Goal: Communication & Community: Share content

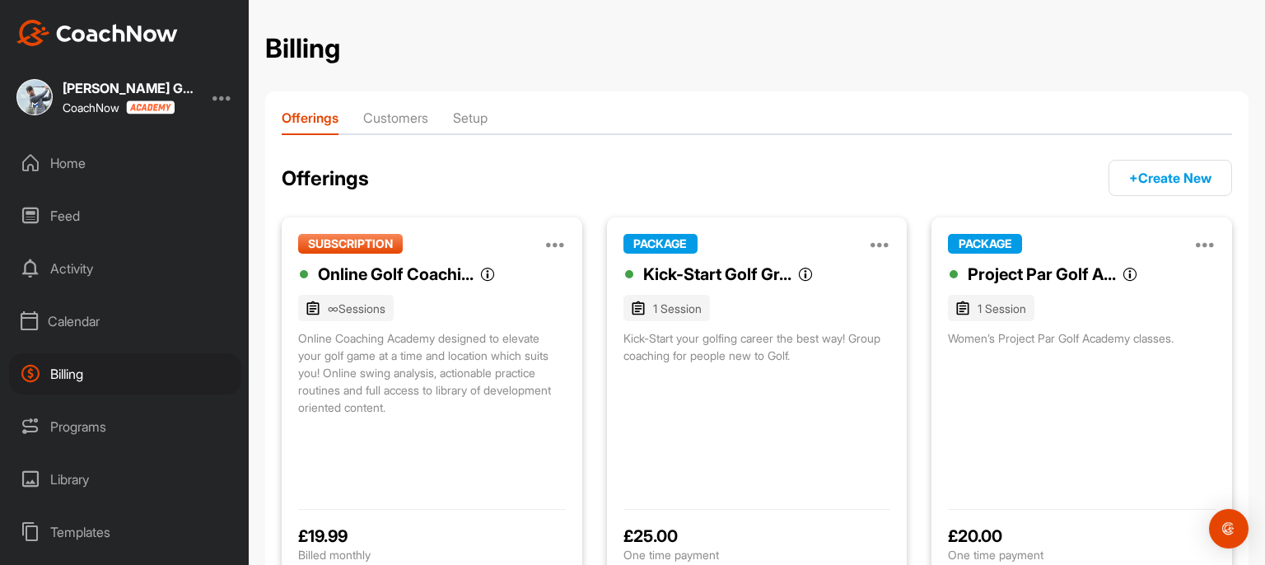
click at [66, 154] on div "Home" at bounding box center [125, 162] width 232 height 41
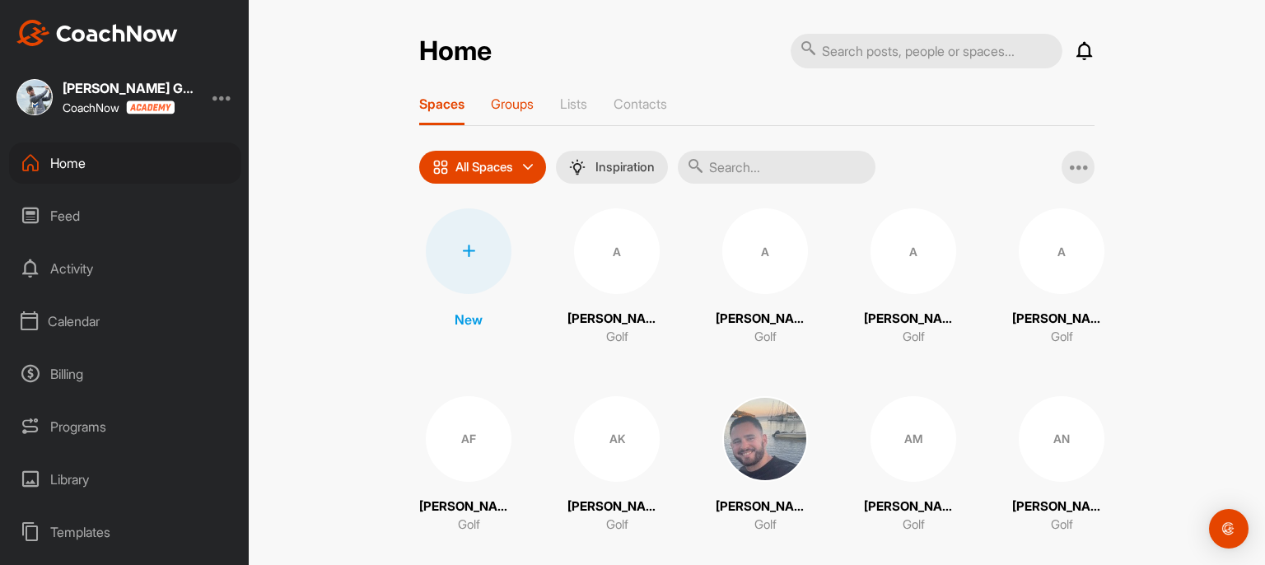
click at [504, 106] on p "Groups" at bounding box center [512, 104] width 43 height 16
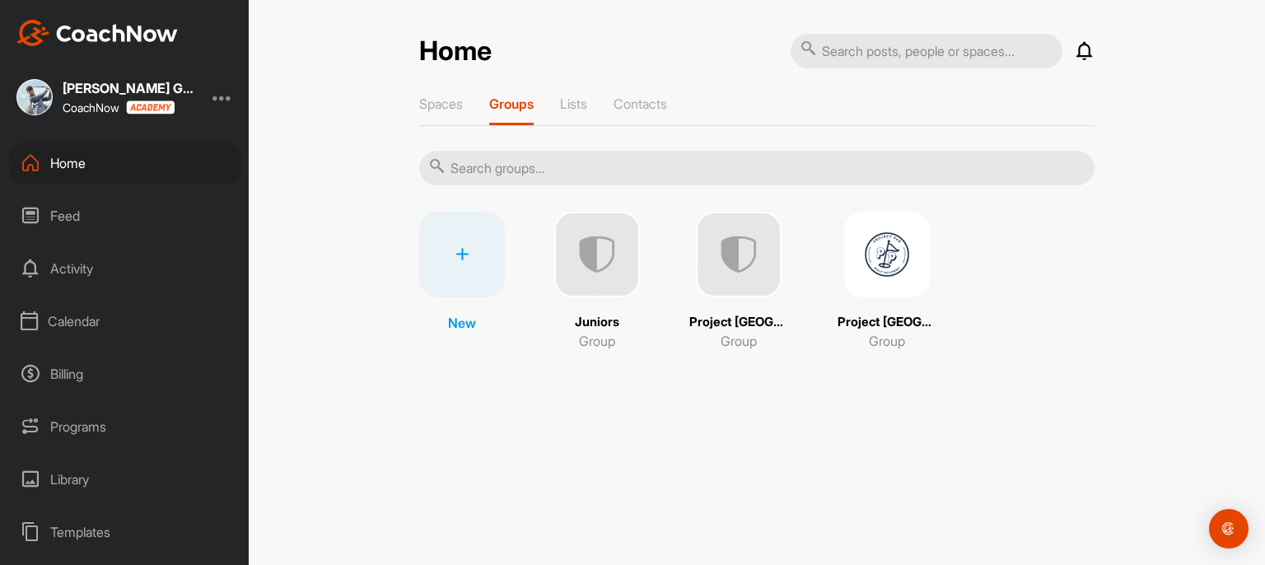
click at [864, 264] on img at bounding box center [887, 255] width 86 height 86
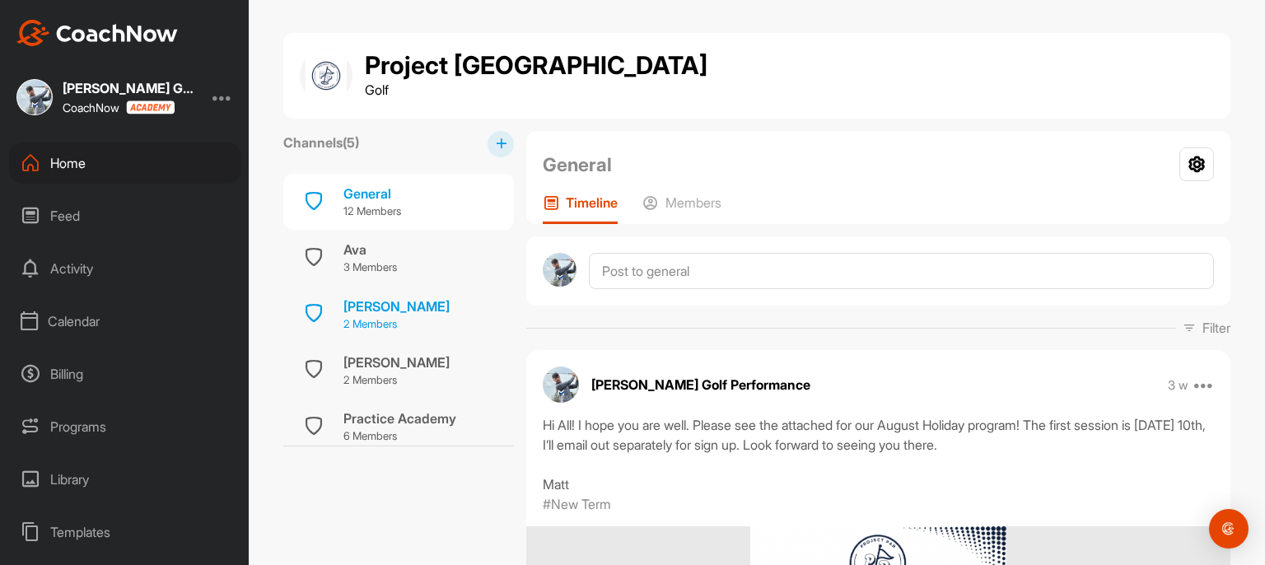
click at [371, 319] on p "2 Members" at bounding box center [396, 324] width 106 height 16
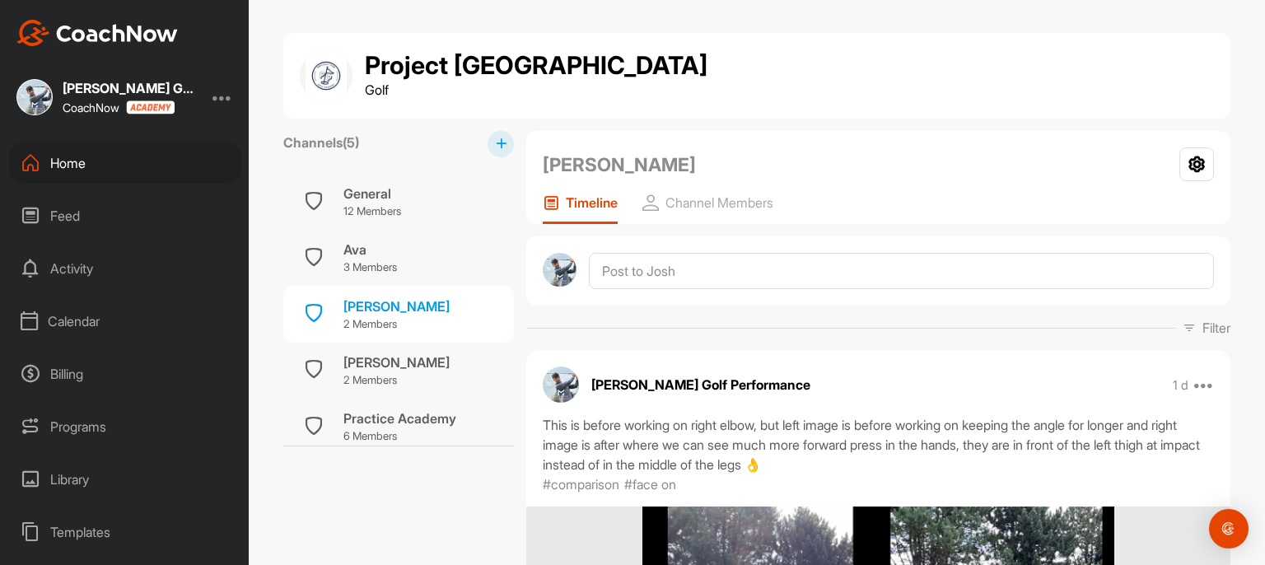
click at [456, 77] on h1 "Project [GEOGRAPHIC_DATA]" at bounding box center [536, 66] width 342 height 28
click at [461, 68] on h1 "Project [GEOGRAPHIC_DATA]" at bounding box center [536, 66] width 342 height 28
click at [359, 205] on p "12 Members" at bounding box center [372, 211] width 58 height 16
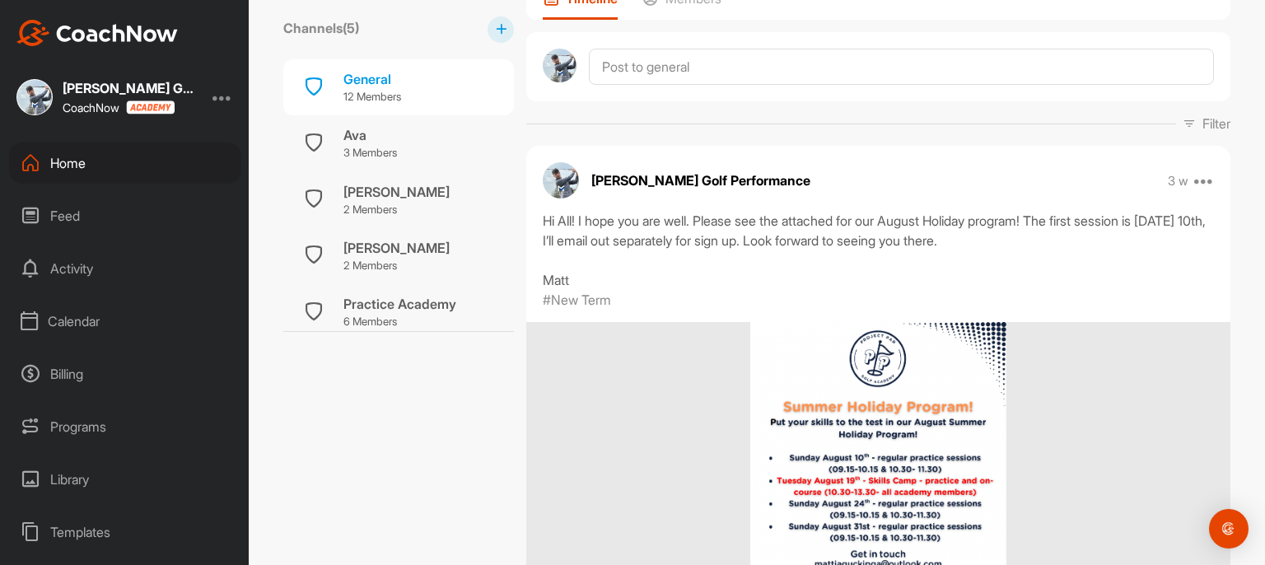
scroll to position [82, 0]
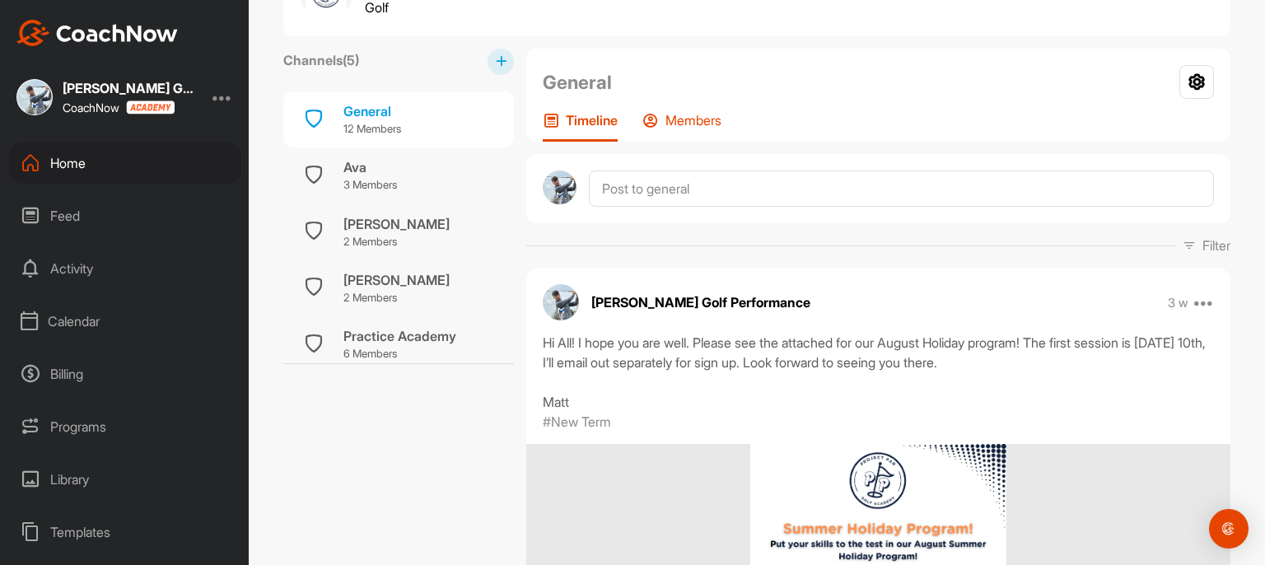
click at [661, 112] on div "Members" at bounding box center [681, 127] width 79 height 30
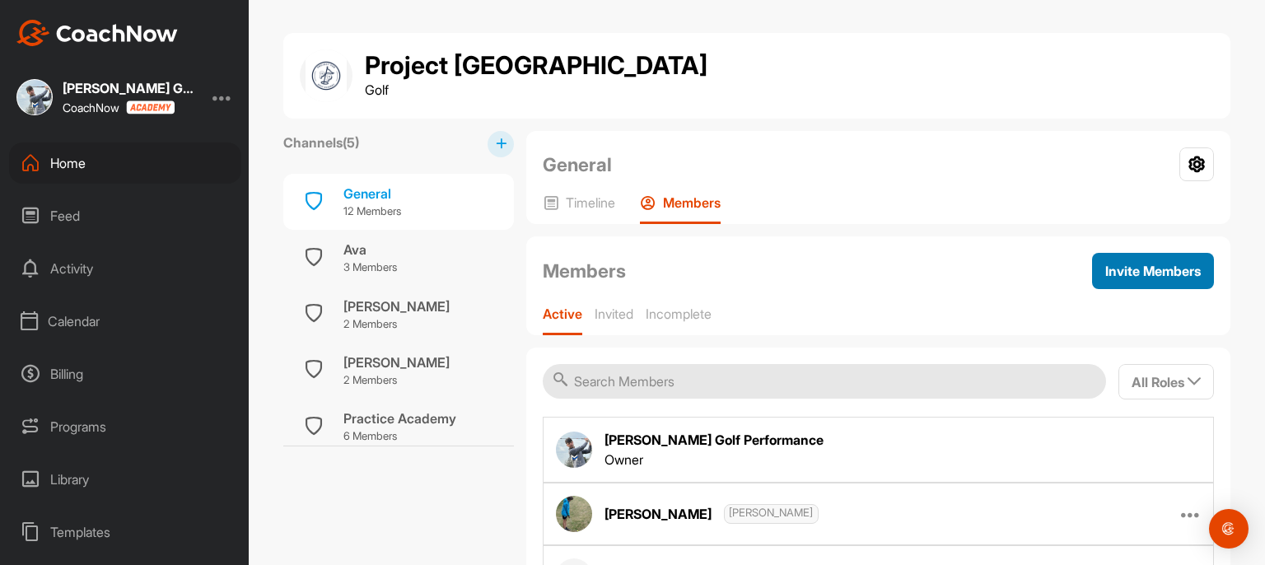
click at [1136, 278] on div "Invite Members" at bounding box center [1153, 271] width 96 height 20
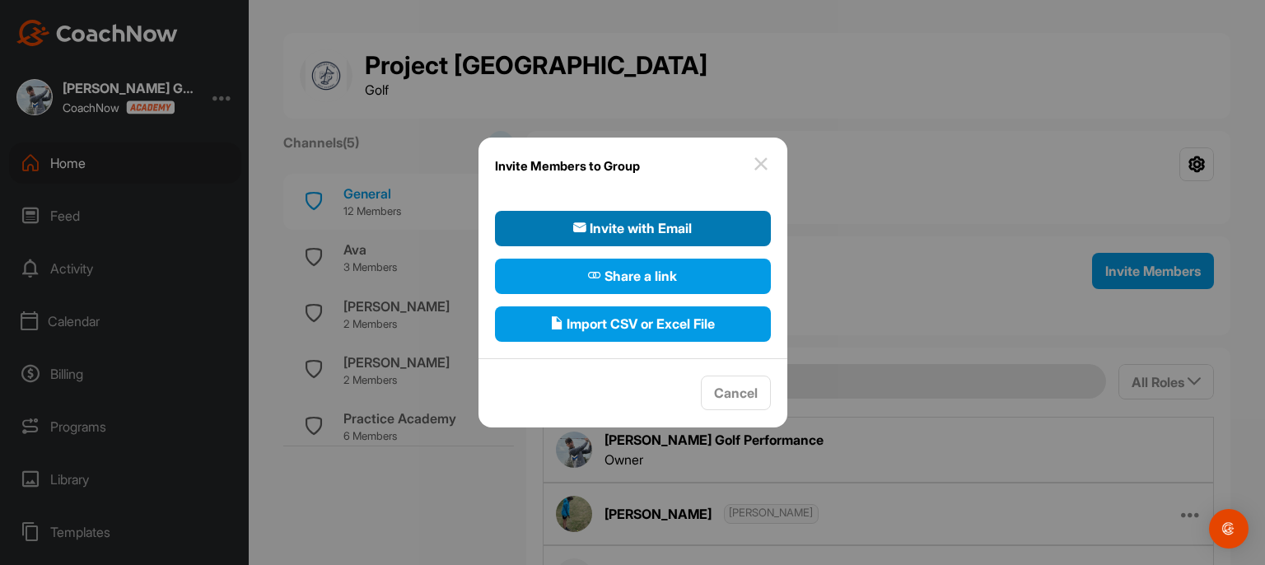
click at [613, 223] on span "Invite with Email" at bounding box center [632, 228] width 119 height 20
select select"] "player"
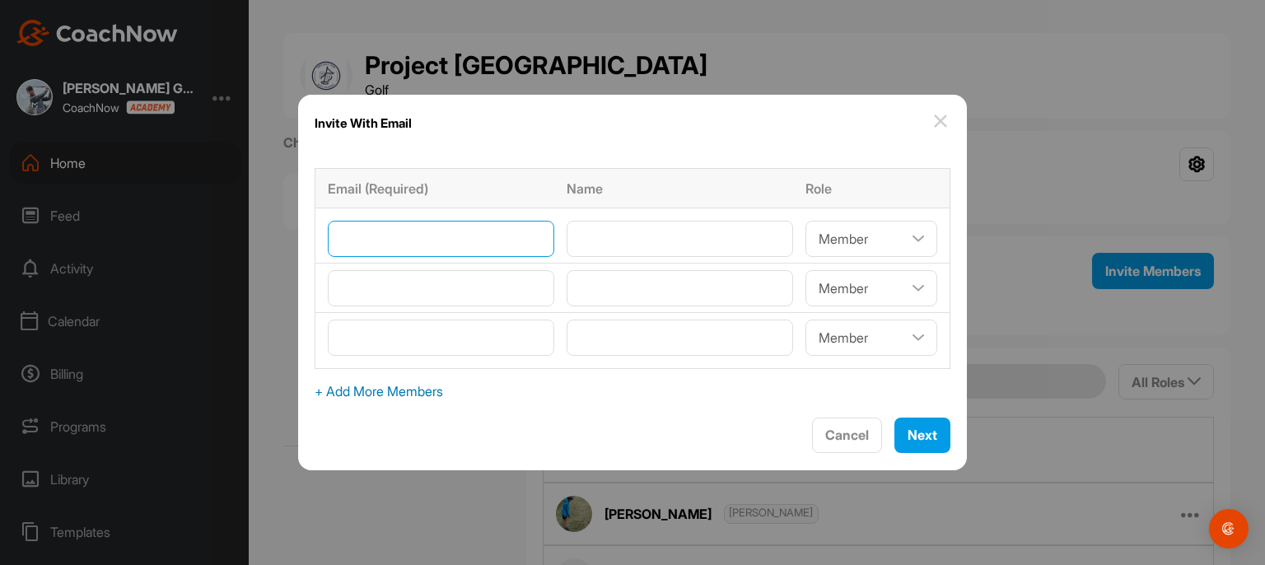
click at [431, 226] on input"] "email" at bounding box center [441, 239] width 226 height 36
type input"] "[EMAIL_ADDRESS][DOMAIN_NAME]"
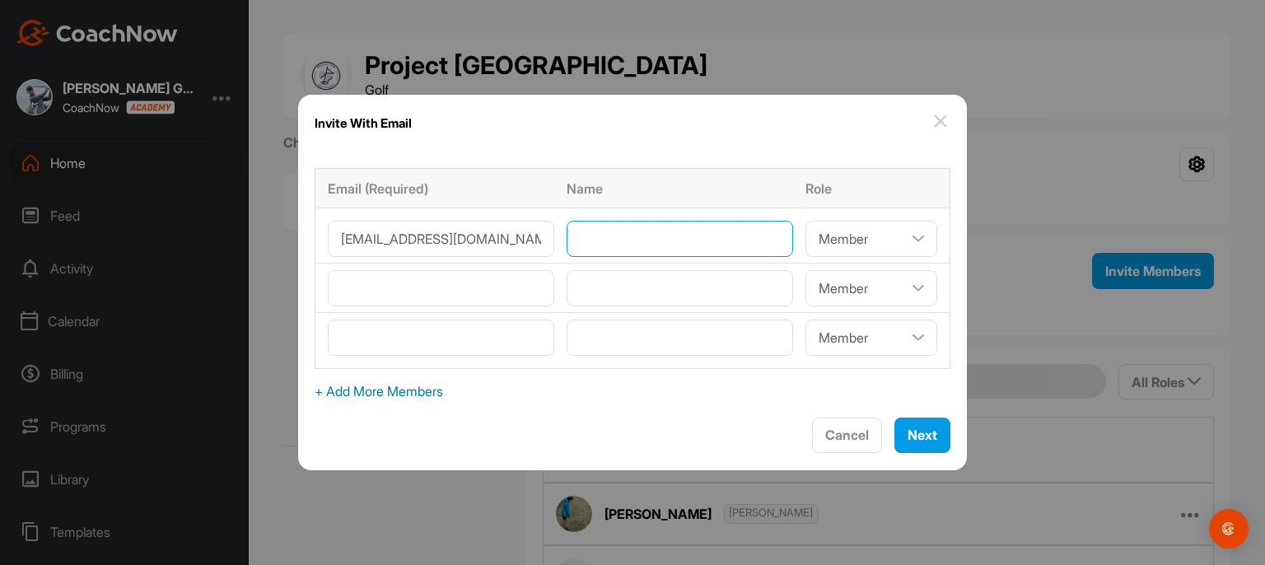
click at [643, 240] on input"] "text" at bounding box center [679, 239] width 226 height 36
type input"] "[PERSON_NAME]"
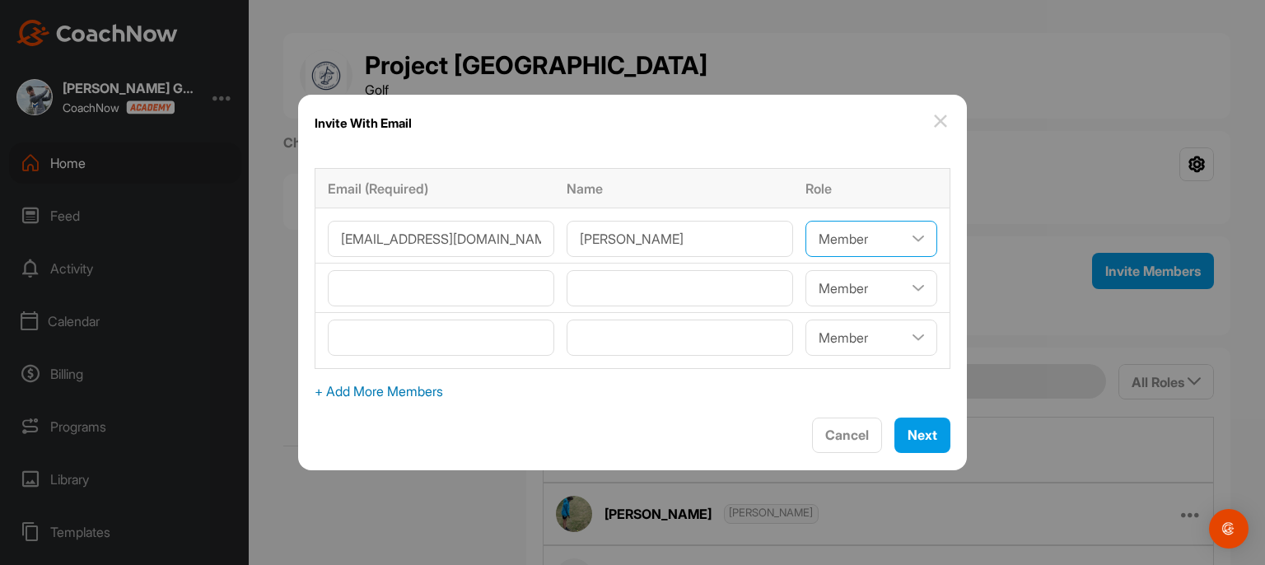
click at [905, 241] on select"] "Coach/Admin Member Viewer" at bounding box center [871, 239] width 132 height 36
click at [922, 431] on button "Next" at bounding box center [922, 434] width 56 height 35
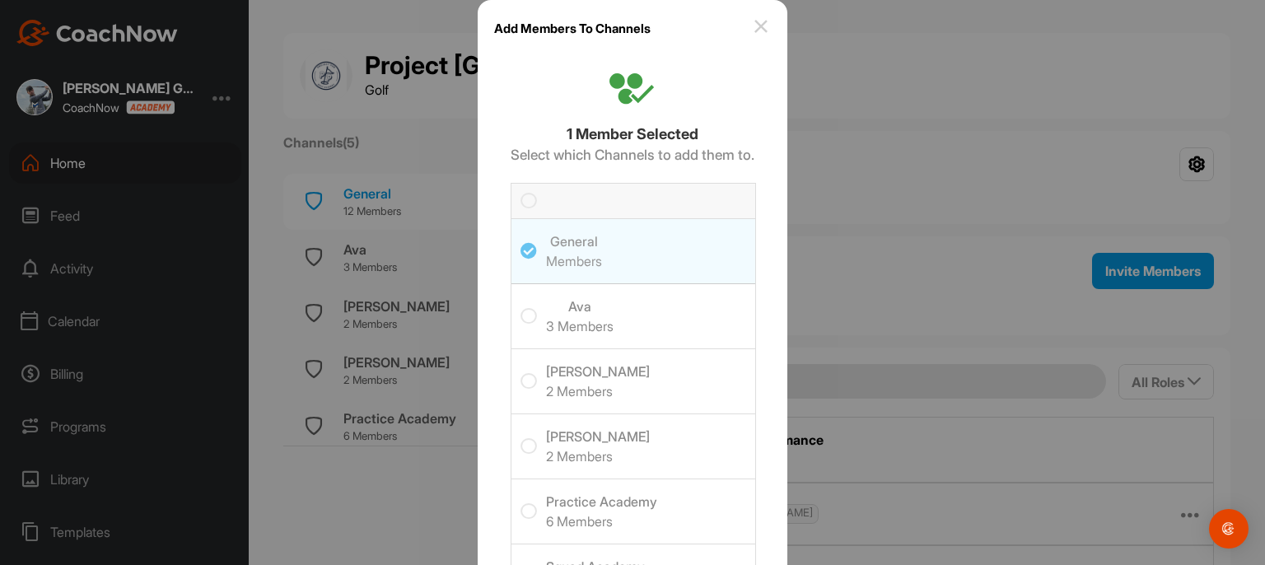
scroll to position [82, 0]
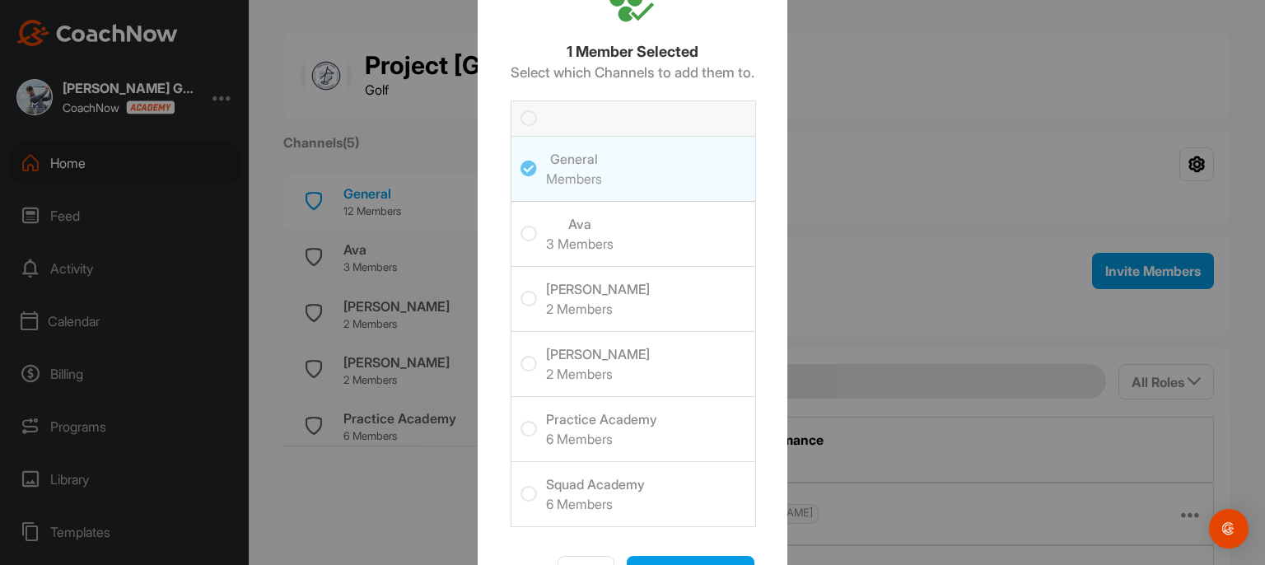
click at [628, 424] on h3 "Practice Academy" at bounding box center [601, 419] width 111 height 20
click at [520, 421] on input "checkbox" at bounding box center [520, 421] width 0 height 0
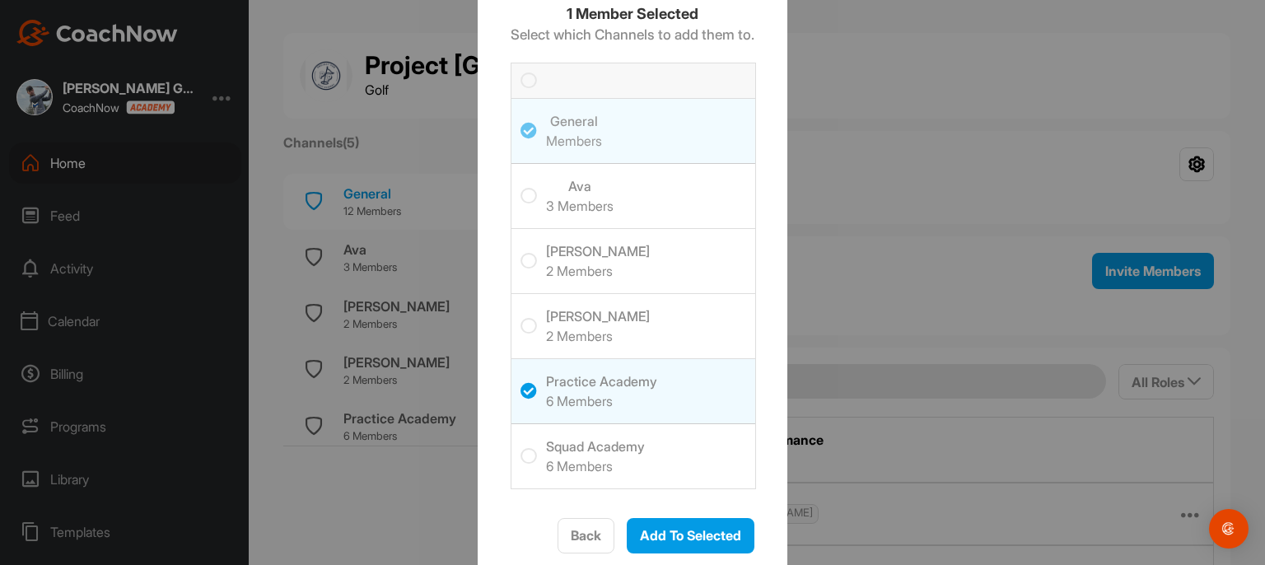
scroll to position [141, 0]
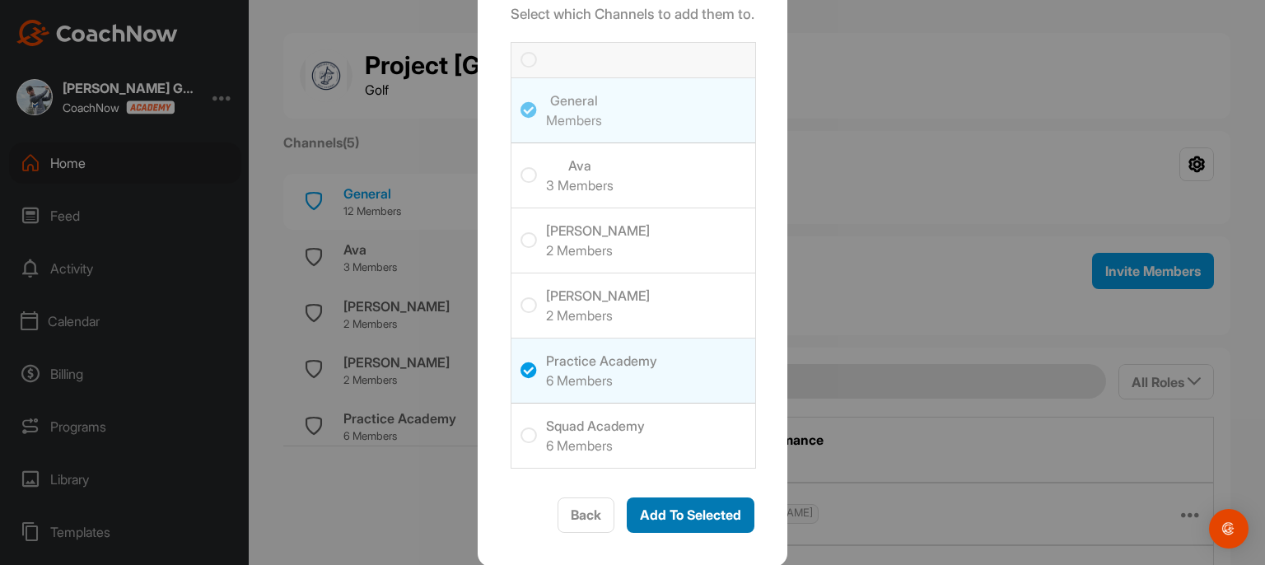
click at [675, 515] on span "Add To Selected" at bounding box center [690, 514] width 101 height 16
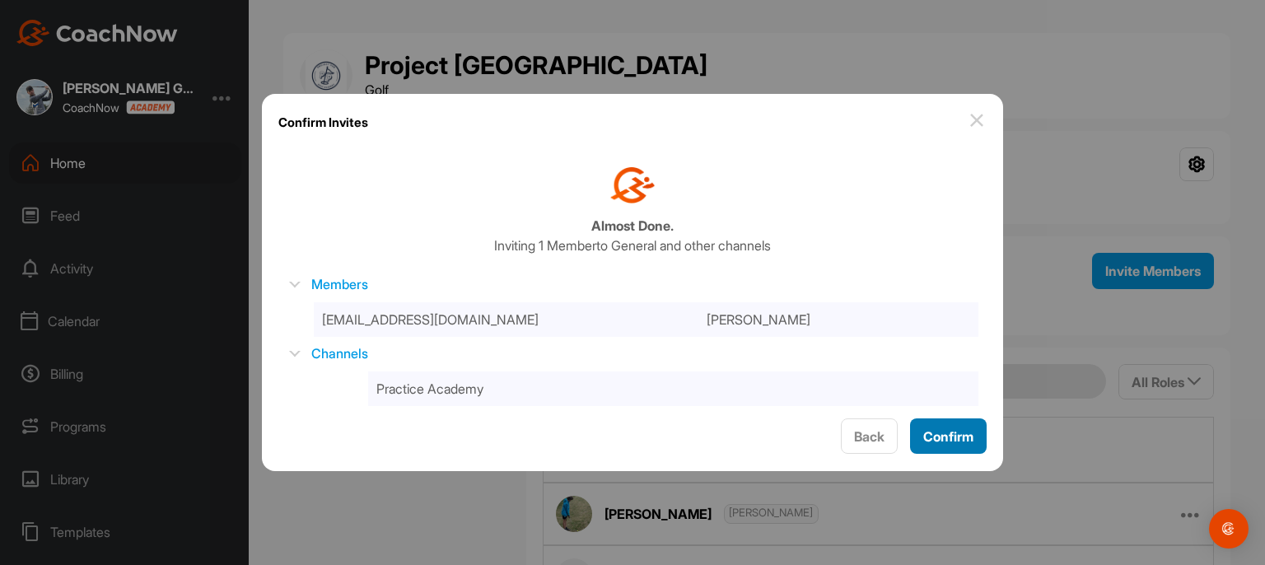
click at [947, 429] on span "Confirm" at bounding box center [948, 436] width 50 height 16
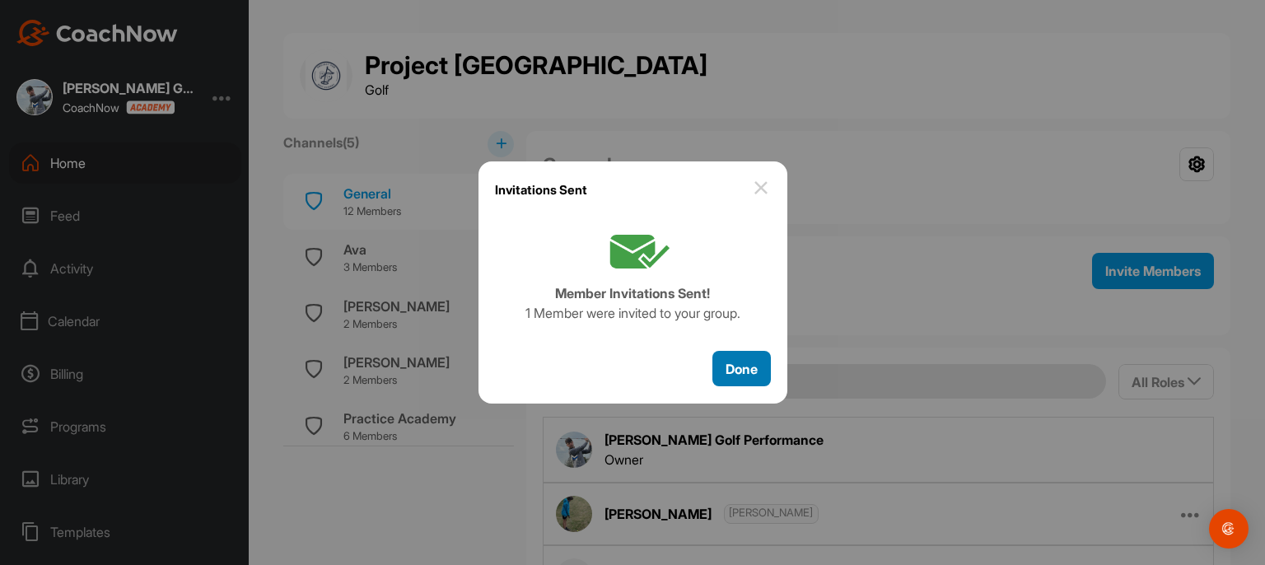
click at [734, 370] on span "Done" at bounding box center [741, 369] width 32 height 16
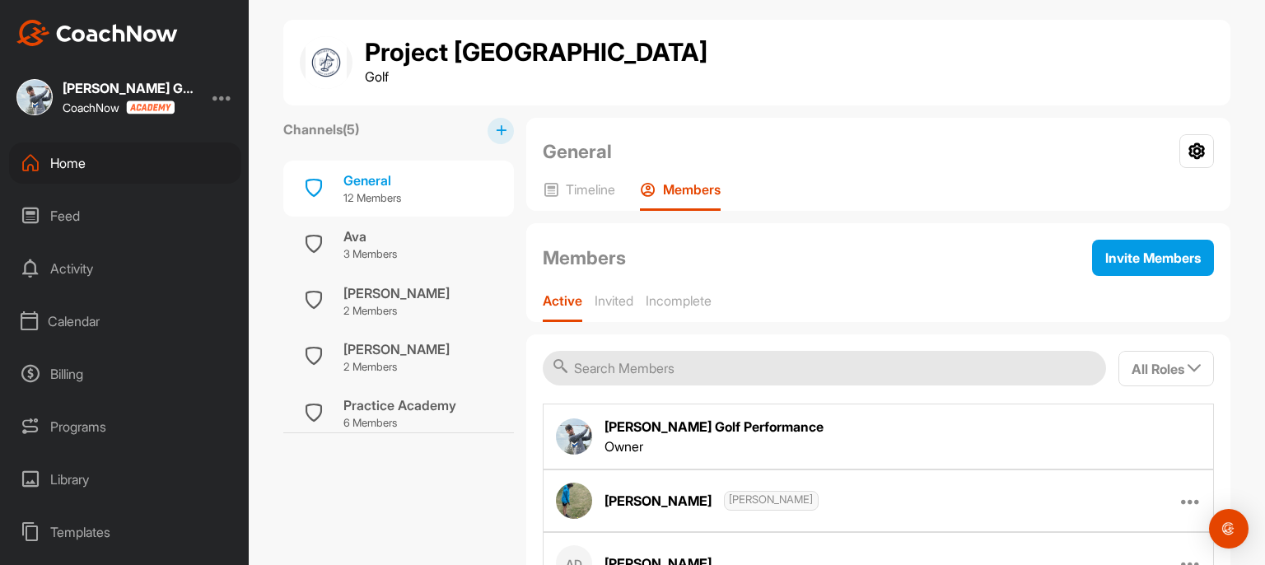
scroll to position [0, 0]
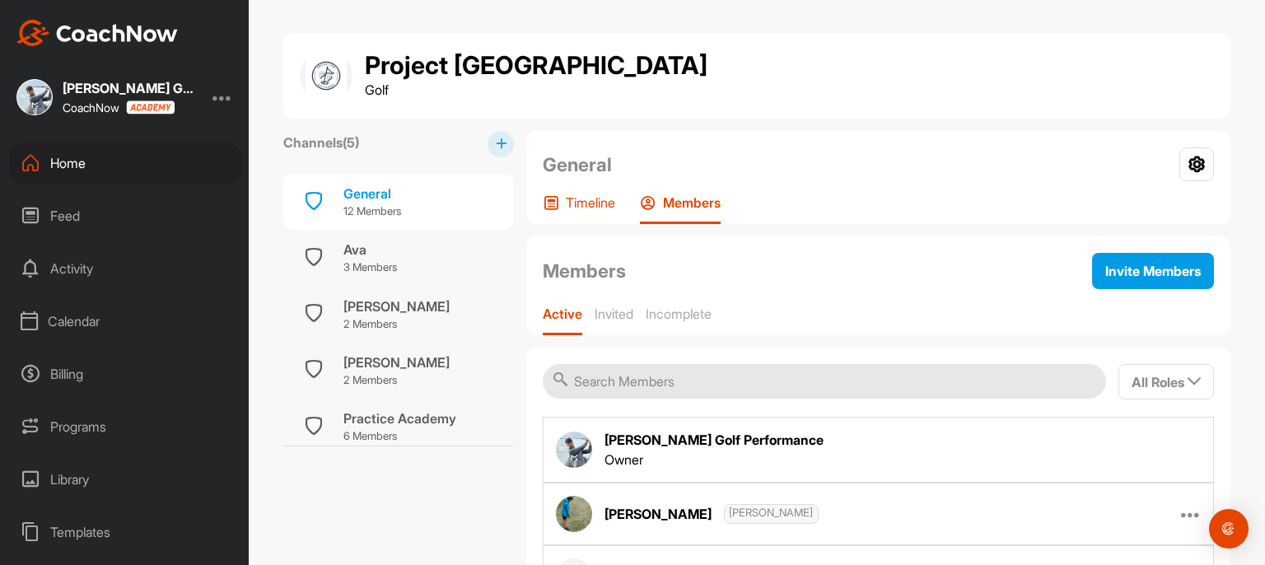
click at [589, 195] on p "Timeline" at bounding box center [590, 202] width 49 height 16
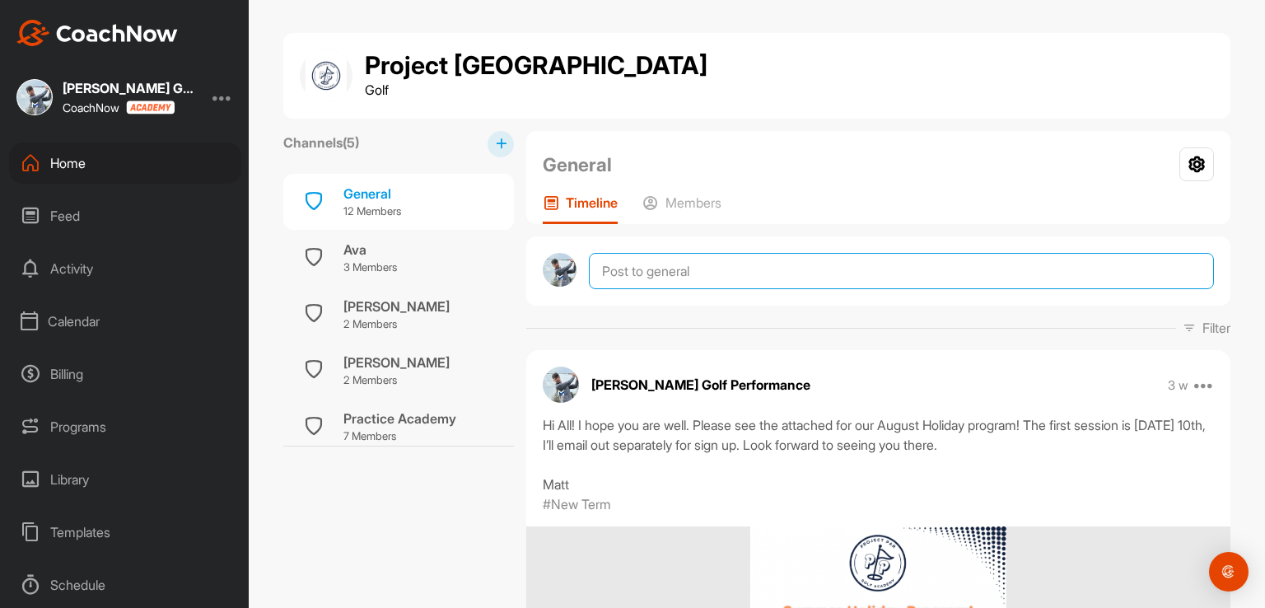
click at [731, 273] on textarea at bounding box center [901, 271] width 625 height 36
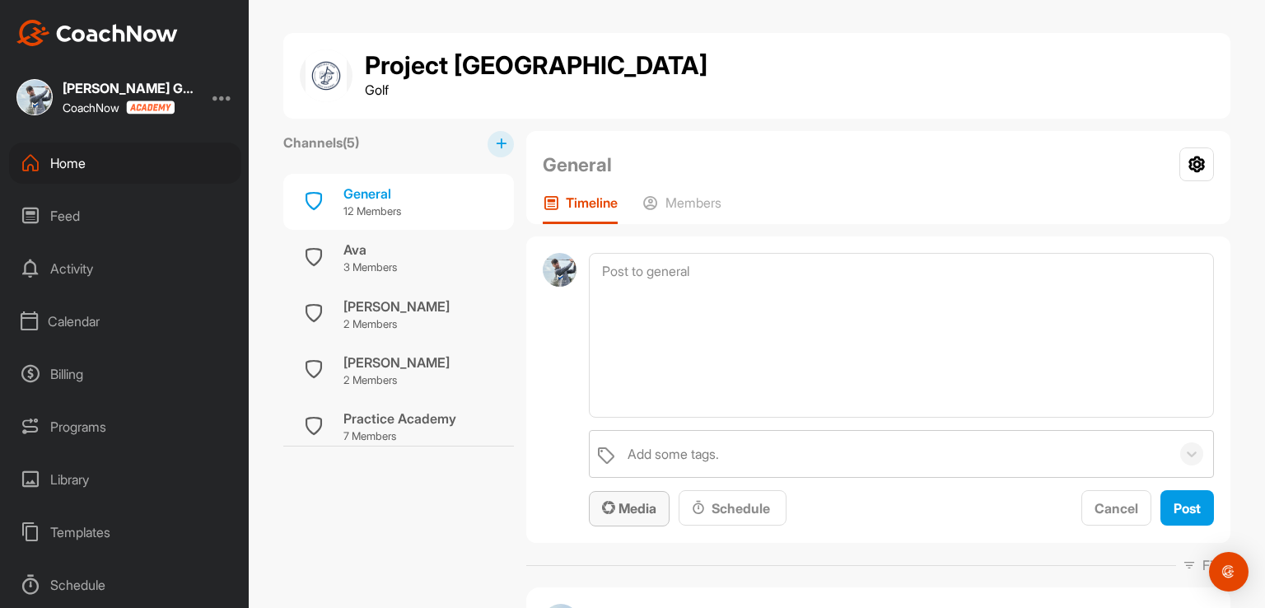
click at [621, 508] on span "Media" at bounding box center [629, 508] width 54 height 16
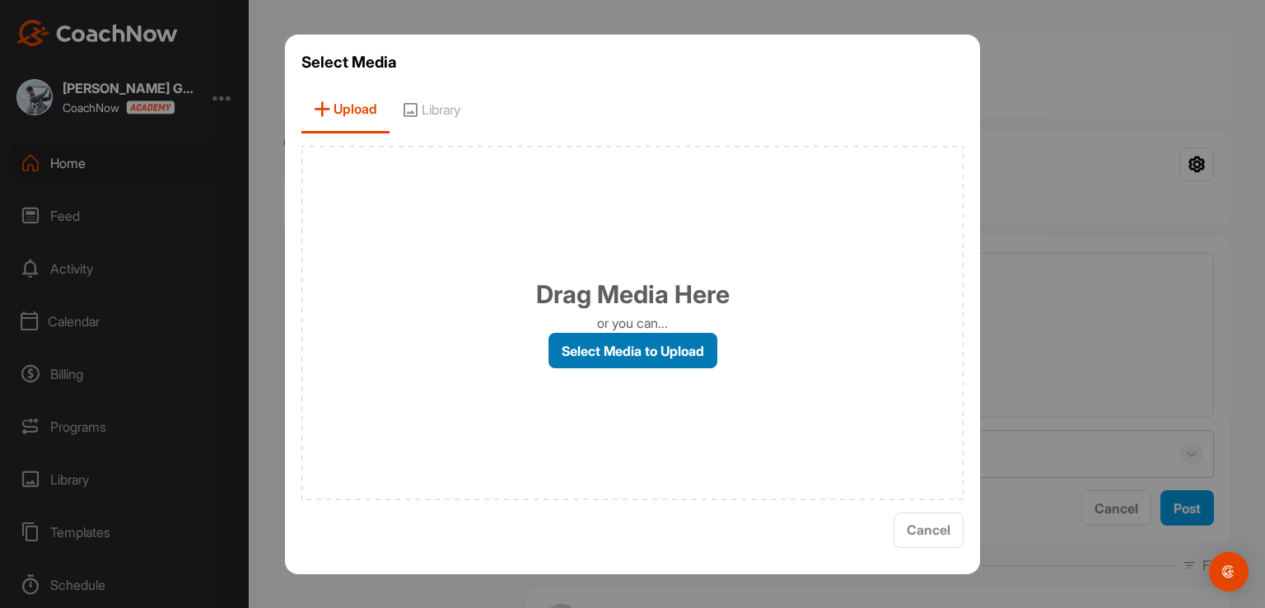
click at [641, 342] on label "Select Media to Upload" at bounding box center [632, 350] width 169 height 35
click at [0, 0] on input "Select Media to Upload" at bounding box center [0, 0] width 0 height 0
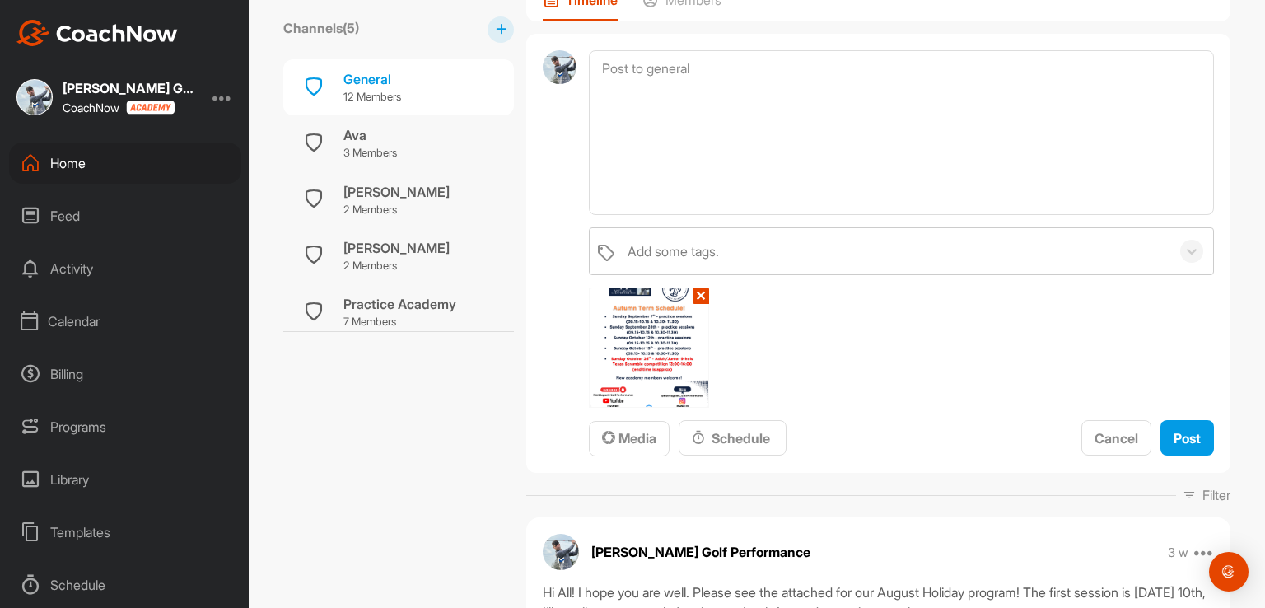
scroll to position [82, 0]
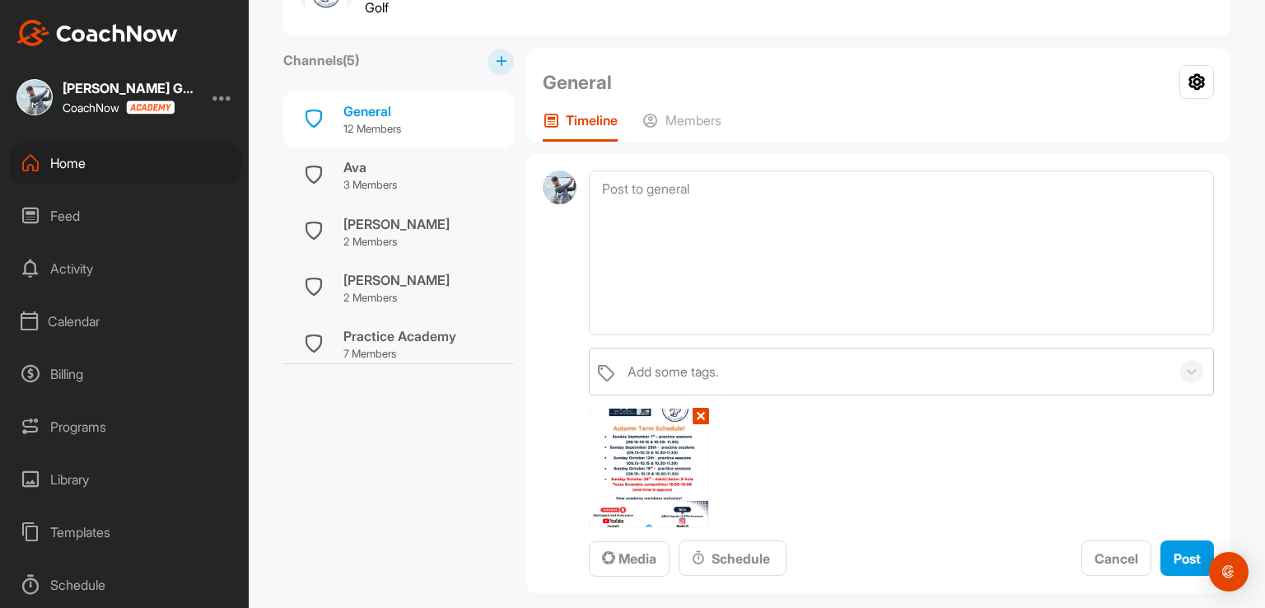
click at [649, 439] on img at bounding box center [648, 467] width 119 height 119
click at [693, 410] on button "✕" at bounding box center [700, 416] width 16 height 16
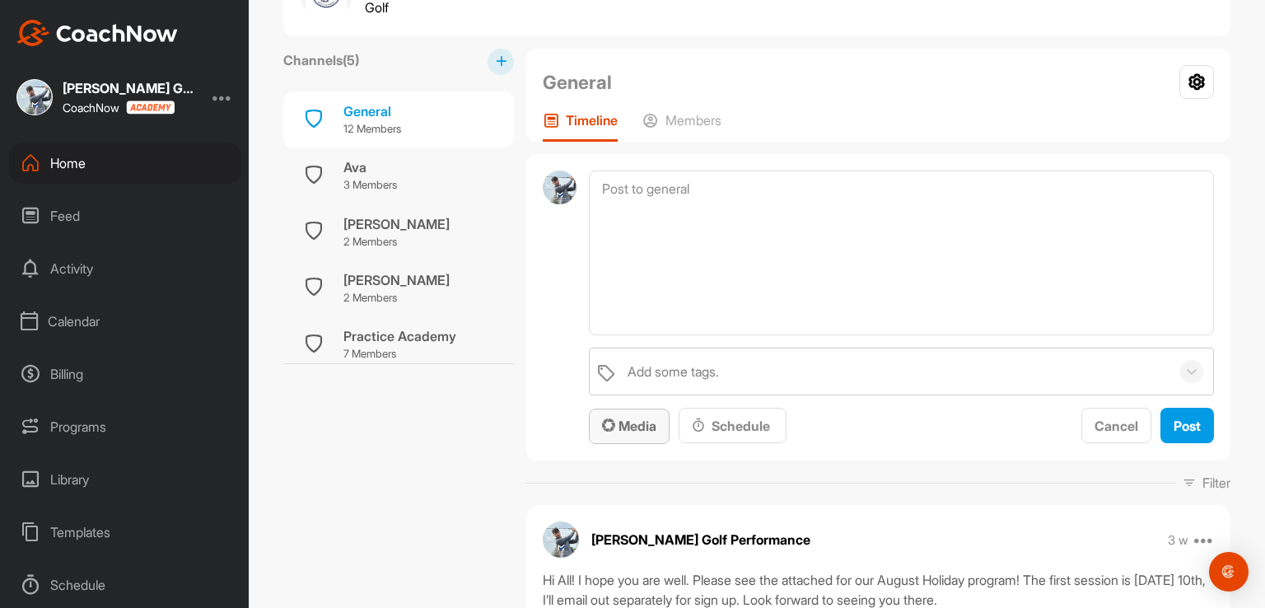
click at [609, 422] on span "Media" at bounding box center [629, 425] width 54 height 16
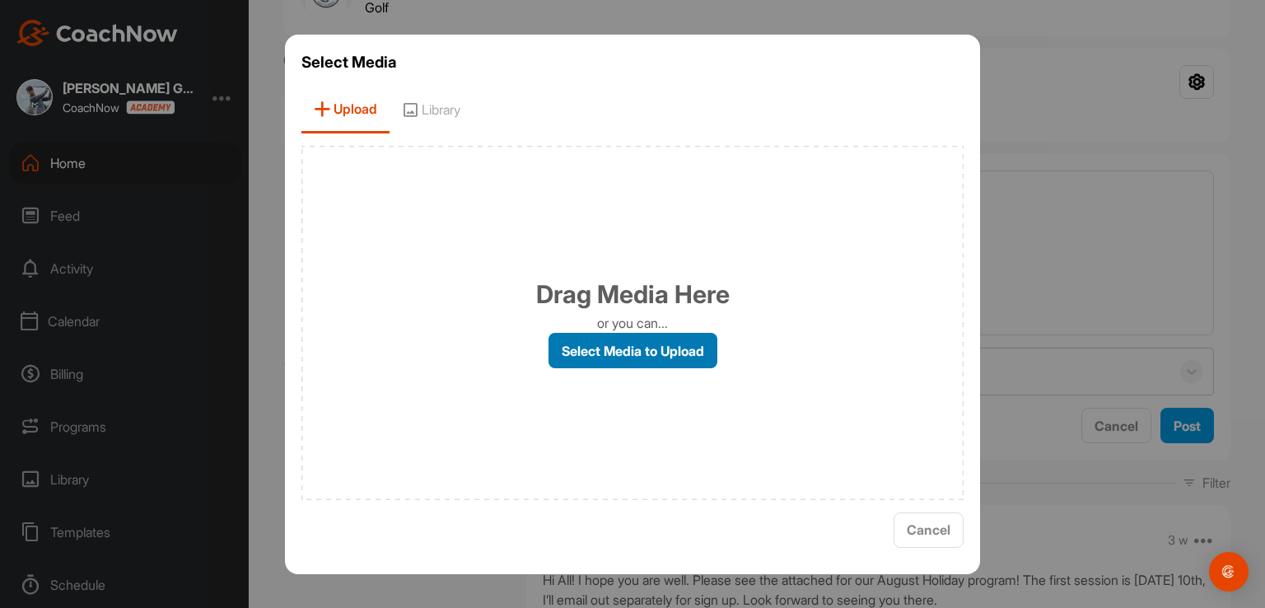
click at [642, 340] on label "Select Media to Upload" at bounding box center [632, 350] width 169 height 35
click at [0, 0] on input "Select Media to Upload" at bounding box center [0, 0] width 0 height 0
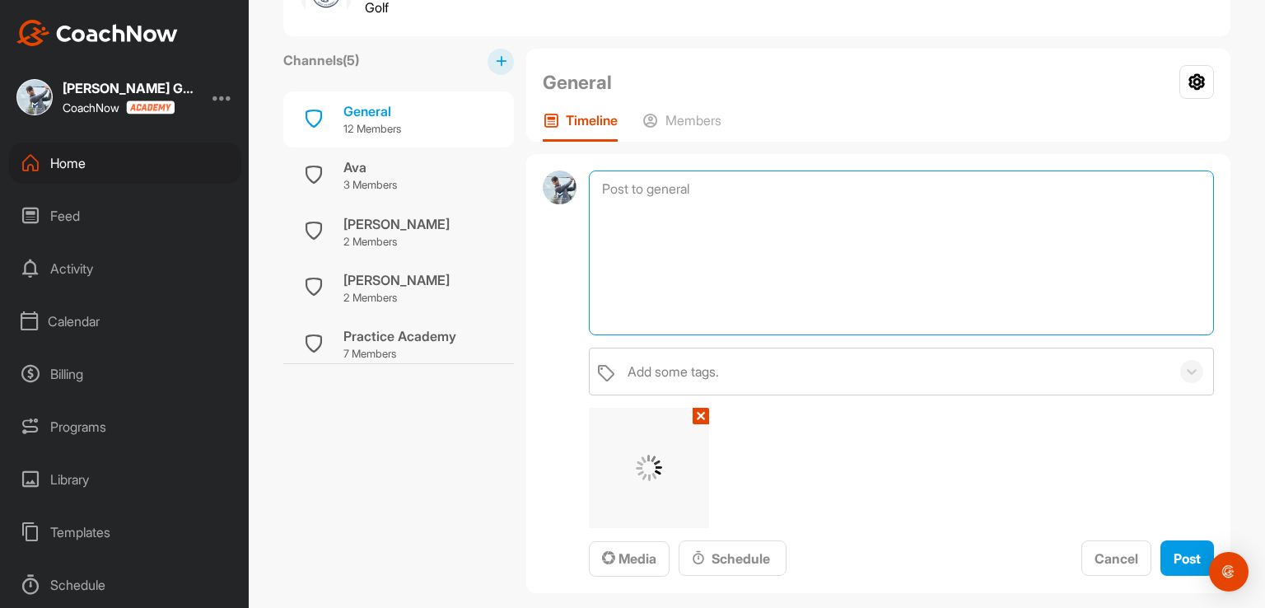
click at [636, 184] on textarea at bounding box center [901, 252] width 625 height 165
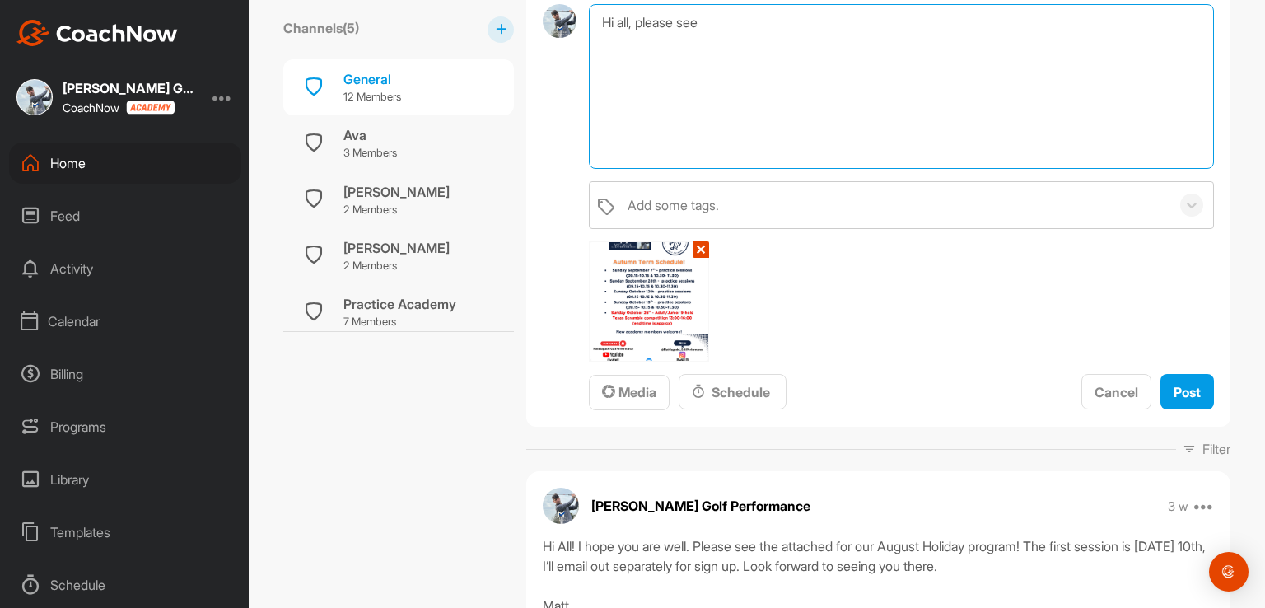
scroll to position [0, 0]
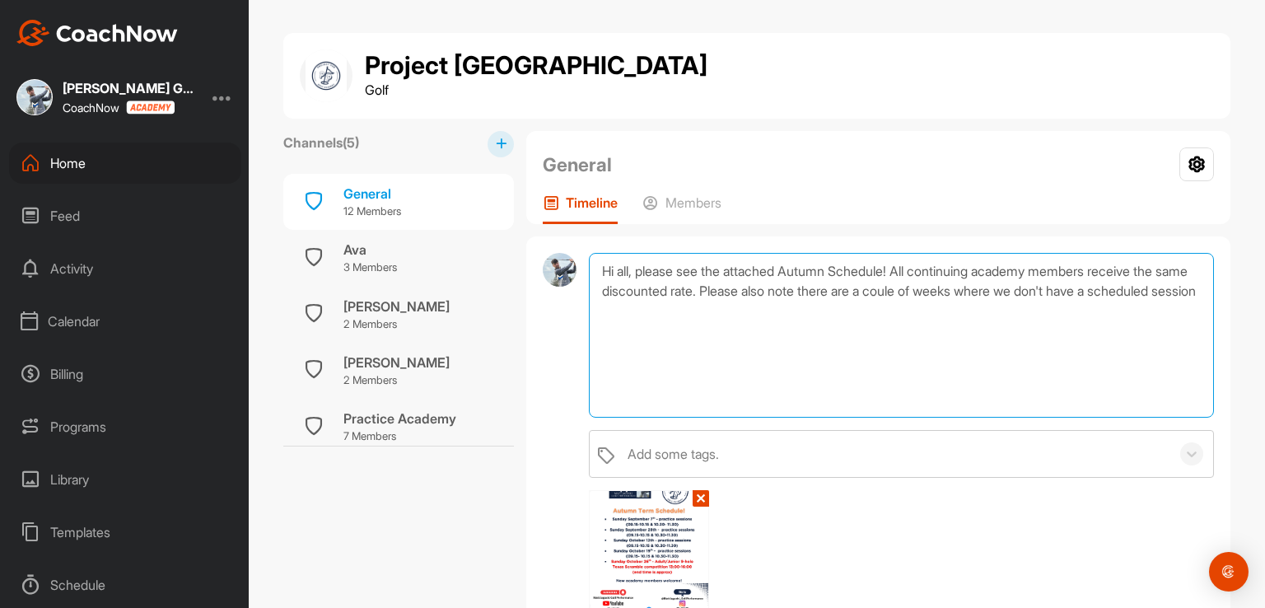
click at [936, 291] on textarea "Hi all, please see the attached Autumn Schedule! All continuing academy members…" at bounding box center [901, 335] width 625 height 165
click at [878, 313] on textarea "Hi all, please see the attached Autumn Schedule! All continuing academy members…" at bounding box center [901, 335] width 625 height 165
click at [893, 268] on textarea "Hi all, please see the attached Autumn Schedule! All continuing academy members…" at bounding box center [901, 335] width 625 height 165
click at [778, 333] on textarea "Hi all, please see the attached Autumn Schedule, including our first Adult/Juni…" at bounding box center [901, 335] width 625 height 165
click at [828, 286] on textarea "Hi all, please see the attached Autumn Schedule, including our first Adult/Juni…" at bounding box center [901, 335] width 625 height 165
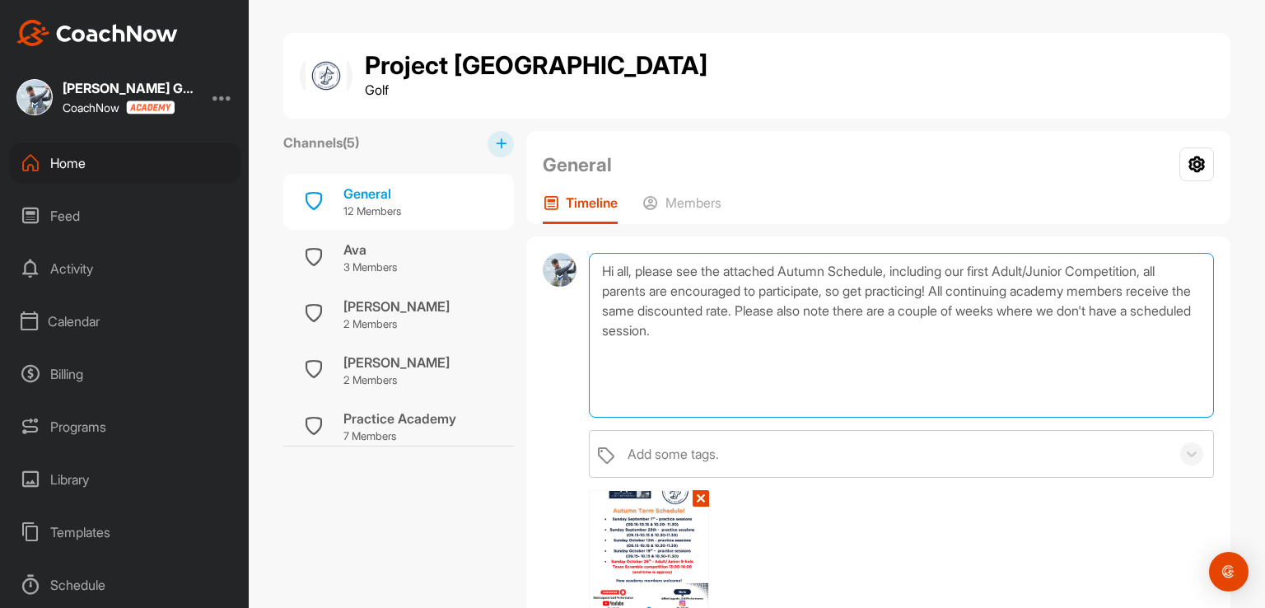
click at [988, 325] on textarea "Hi all, please see the attached Autumn Schedule, including our first Adult/Juni…" at bounding box center [901, 335] width 625 height 165
type textarea "Hi all, please see the attached Autumn Schedule, including our first Adult/Juni…"
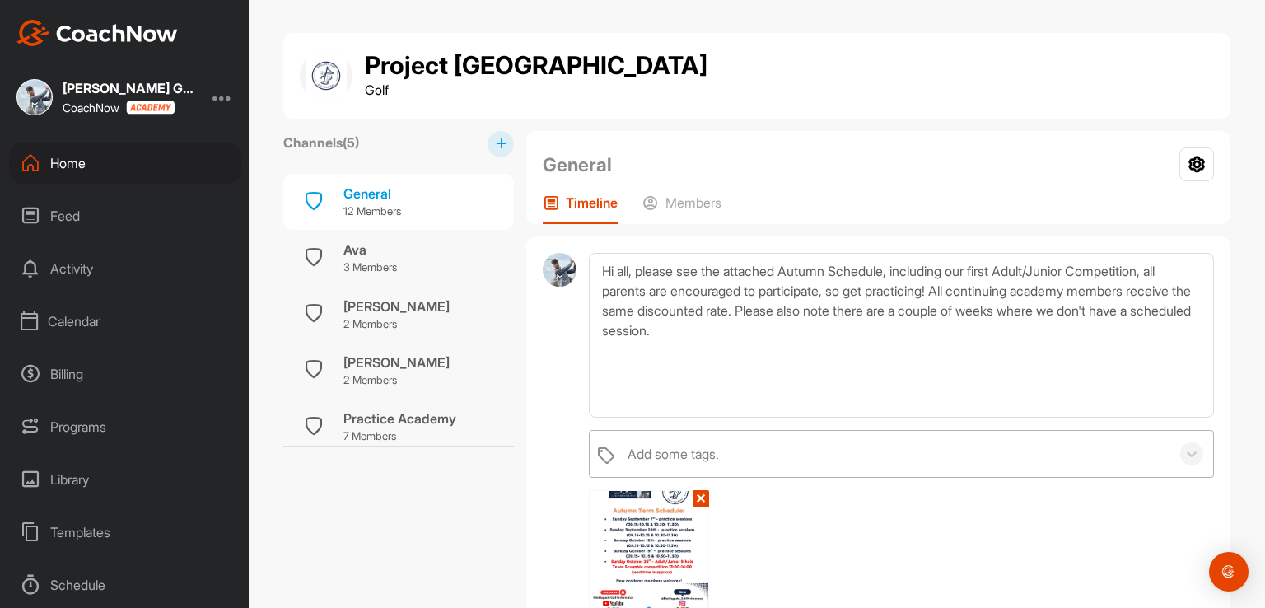
click at [672, 447] on div "Add some tags." at bounding box center [672, 454] width 91 height 20
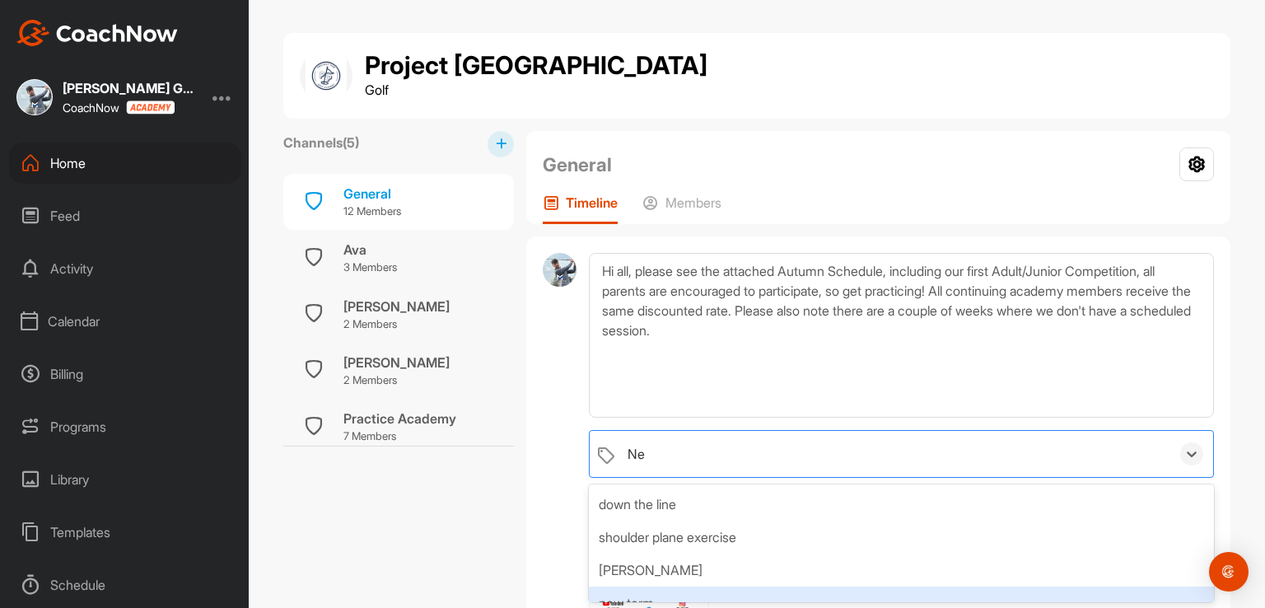
type input "N"
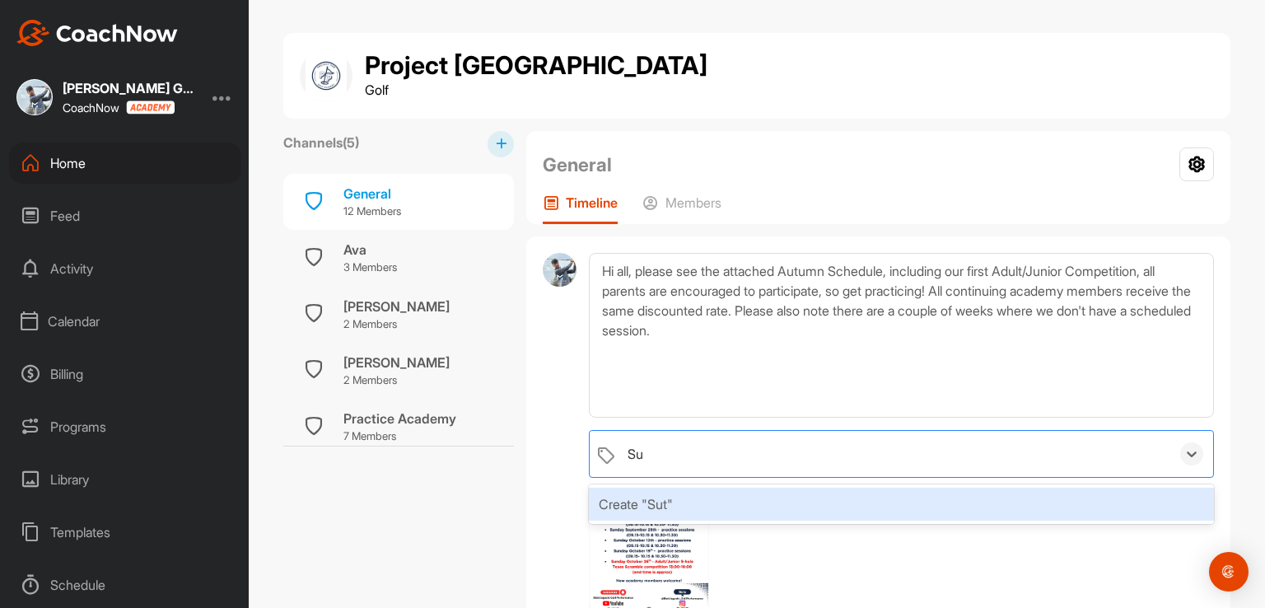
type input "S"
type input "Autumn Term"
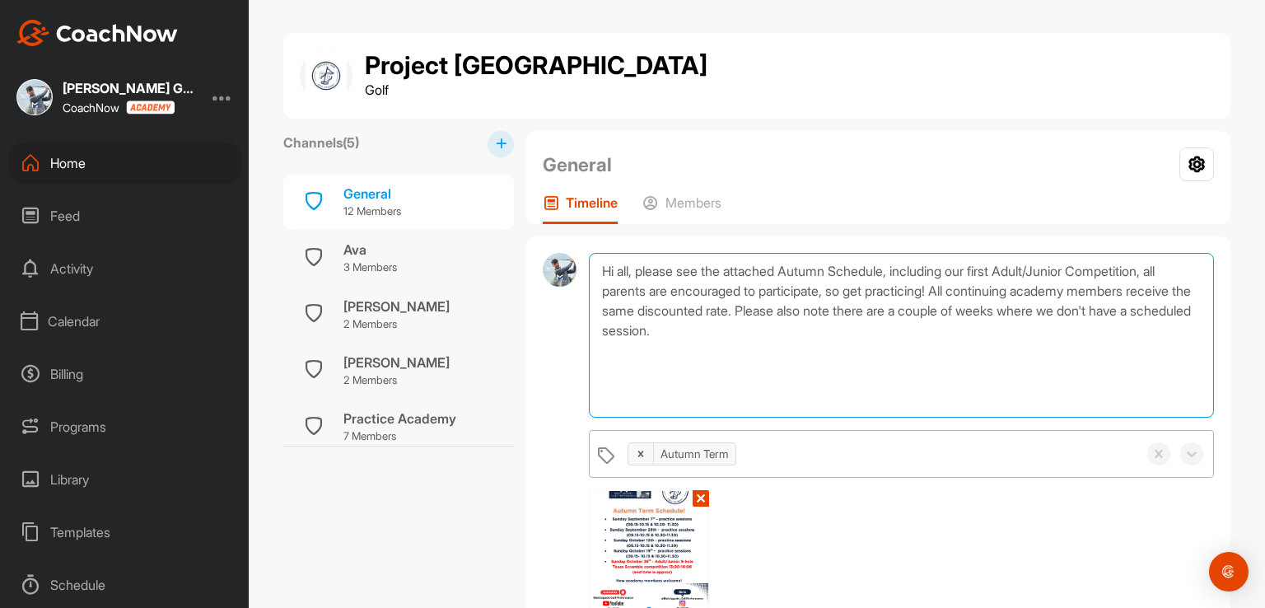
click at [850, 330] on textarea "Hi all, please see the attached Autumn Schedule, including our first Adult/Juni…" at bounding box center [901, 335] width 625 height 165
click at [832, 290] on textarea "Hi all, please see the attached Autumn Schedule, including our first Adult/Juni…" at bounding box center [901, 335] width 625 height 165
click at [643, 290] on textarea "Hi all, please see the attached Autumn Schedule, including our first Adult/Juni…" at bounding box center [901, 335] width 625 height 165
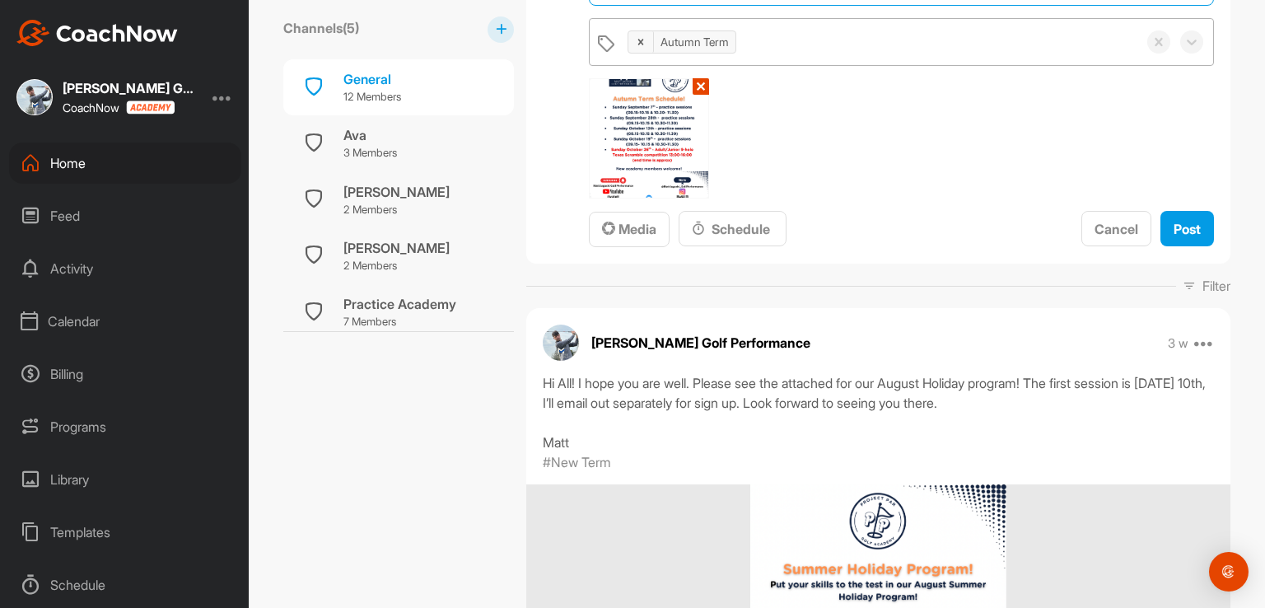
scroll to position [165, 0]
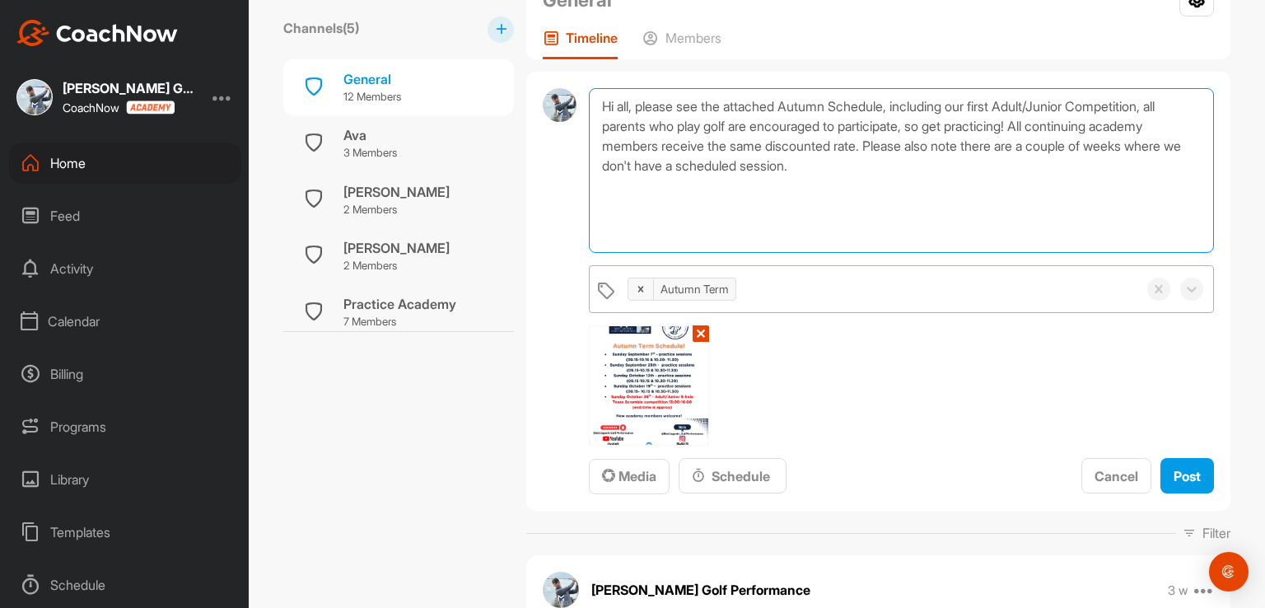
click at [832, 165] on textarea "Hi all, please see the attached Autumn Schedule, including our first Adult/Juni…" at bounding box center [901, 170] width 625 height 165
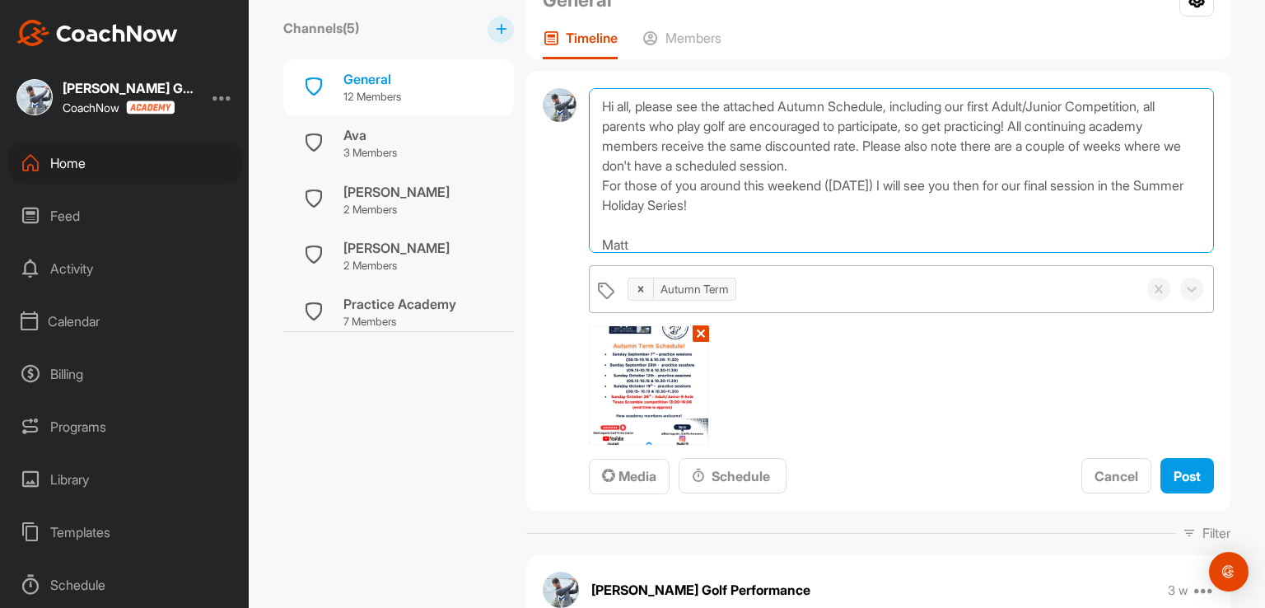
click at [799, 205] on textarea "Hi all, please see the attached Autumn Schedule, including our first Adult/Juni…" at bounding box center [901, 170] width 625 height 165
type textarea "Hi all, please see the attached Autumn Schedule, including our first Adult/Juni…"
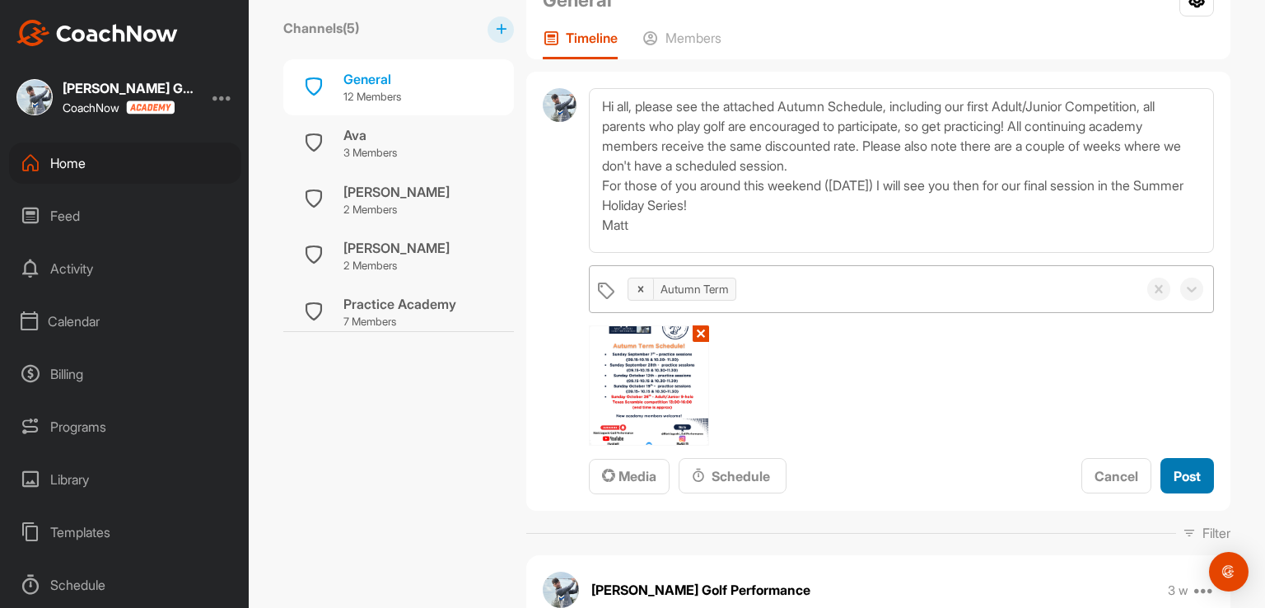
click at [1170, 488] on button "Post" at bounding box center [1187, 475] width 54 height 35
